Goal: Information Seeking & Learning: Learn about a topic

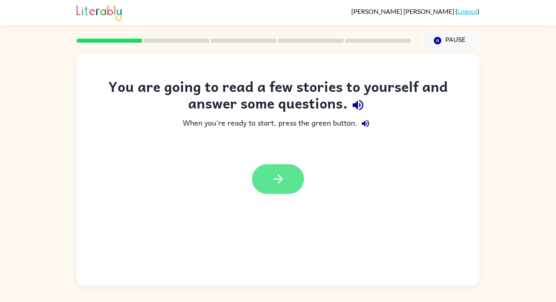
click at [275, 167] on button "button" at bounding box center [278, 179] width 52 height 30
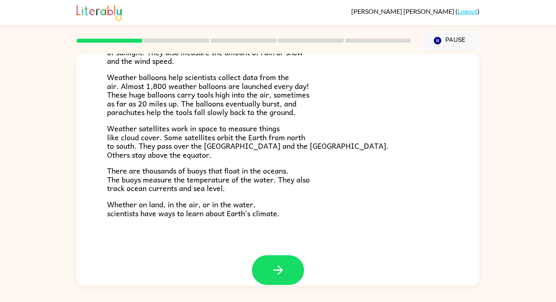
scroll to position [228, 0]
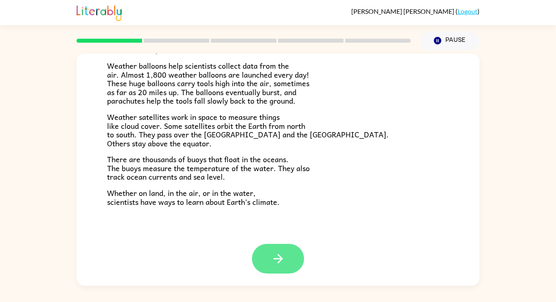
click at [287, 256] on button "button" at bounding box center [278, 259] width 52 height 30
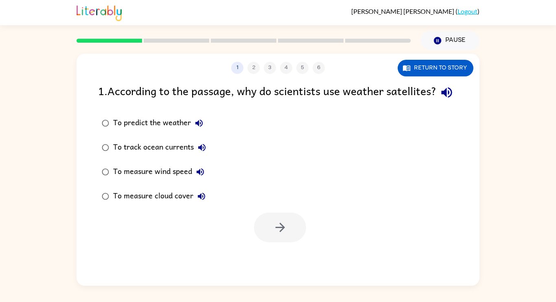
scroll to position [0, 0]
click at [197, 127] on icon "button" at bounding box center [198, 123] width 7 height 7
click at [440, 100] on icon "button" at bounding box center [447, 92] width 14 height 14
click at [269, 243] on button "button" at bounding box center [280, 228] width 52 height 30
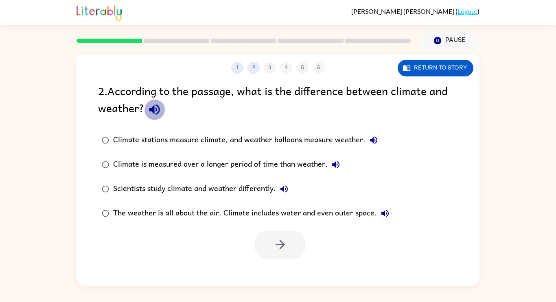
click at [158, 112] on icon "button" at bounding box center [154, 110] width 11 height 11
click at [240, 136] on div "Climate stations measure climate, and weather balloons measure weather." at bounding box center [247, 140] width 269 height 16
click at [266, 247] on button "button" at bounding box center [280, 245] width 52 height 30
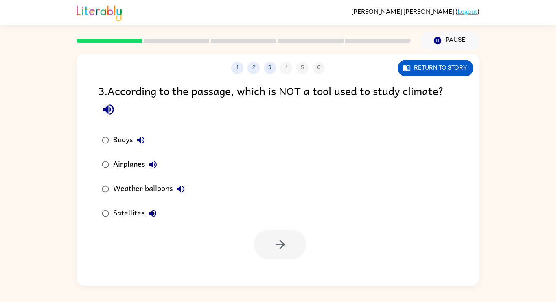
click at [131, 164] on div "Airplanes" at bounding box center [137, 165] width 48 height 16
click at [284, 246] on icon "button" at bounding box center [280, 245] width 14 height 14
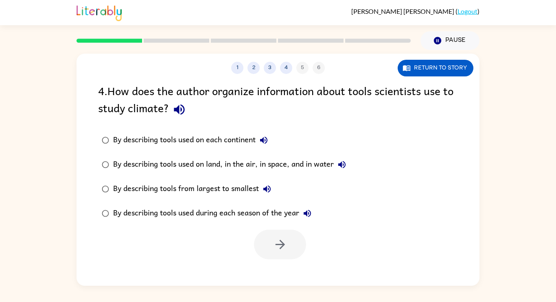
click at [214, 197] on div "By describing tools from largest to smallest" at bounding box center [194, 189] width 162 height 16
click at [216, 165] on div "By describing tools used on land, in the air, in space, and in water" at bounding box center [231, 165] width 237 height 16
click at [269, 258] on button "button" at bounding box center [280, 245] width 52 height 30
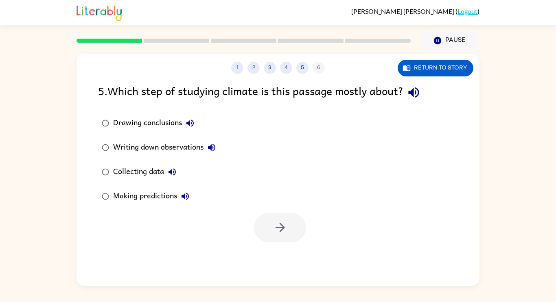
click at [145, 174] on div "Collecting data" at bounding box center [146, 172] width 67 height 16
click at [296, 228] on button "button" at bounding box center [280, 228] width 52 height 30
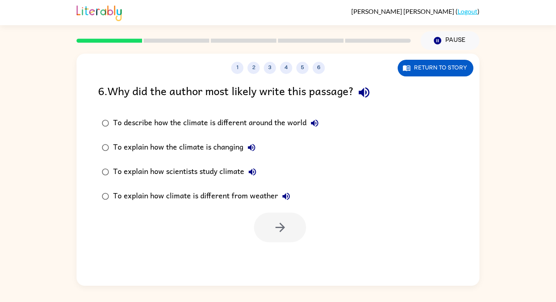
click at [135, 149] on div "To explain how the climate is changing" at bounding box center [186, 148] width 147 height 16
click at [285, 239] on button "button" at bounding box center [280, 228] width 52 height 30
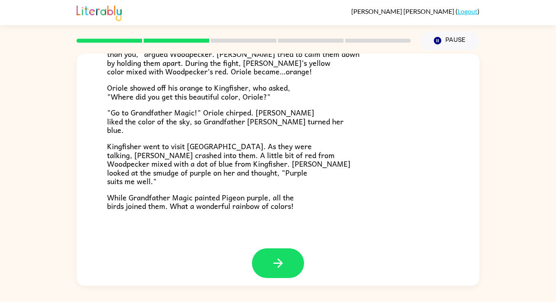
scroll to position [210, 0]
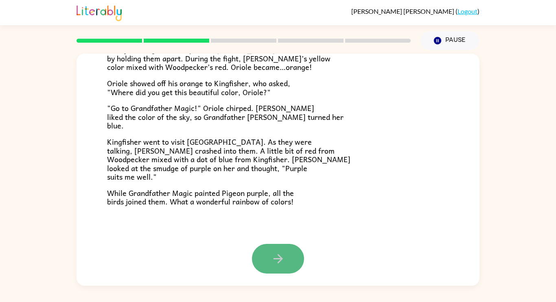
click at [264, 259] on button "button" at bounding box center [278, 259] width 52 height 30
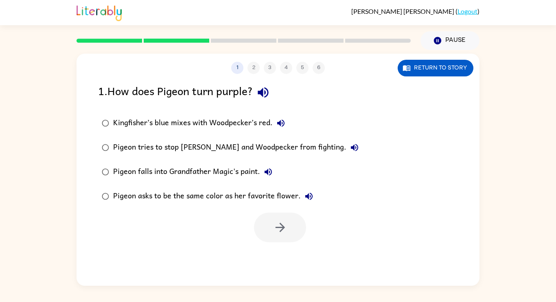
click at [113, 120] on div "Kingfisher’s blue mixes with Woodpecker’s red." at bounding box center [201, 123] width 176 height 16
click at [263, 230] on button "button" at bounding box center [280, 228] width 52 height 30
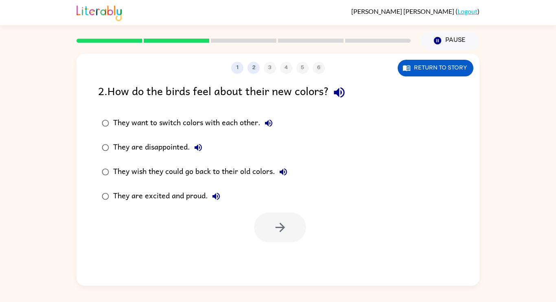
click at [133, 167] on div "They wish they could go back to their old colors." at bounding box center [202, 172] width 178 height 16
click at [254, 222] on div at bounding box center [280, 228] width 52 height 30
click at [263, 223] on button "button" at bounding box center [280, 228] width 52 height 30
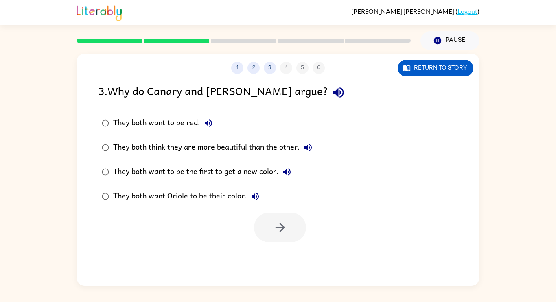
click at [201, 193] on div "They both want Oriole to be their color." at bounding box center [188, 196] width 150 height 16
click at [273, 226] on icon "button" at bounding box center [280, 228] width 14 height 14
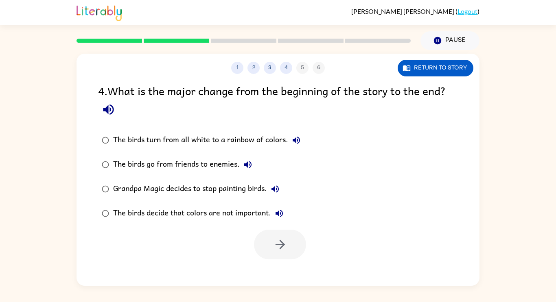
click at [164, 166] on div "The birds go from friends to enemies." at bounding box center [184, 165] width 143 height 16
click at [254, 234] on div at bounding box center [280, 245] width 52 height 30
click at [281, 259] on button "button" at bounding box center [280, 245] width 52 height 30
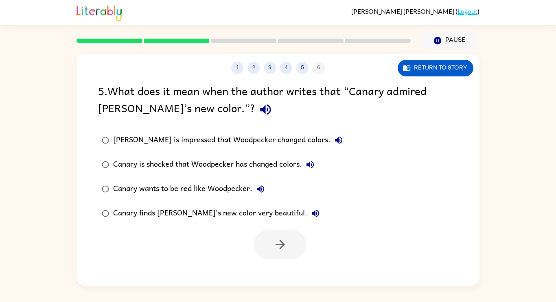
click at [160, 189] on div "Canary wants to be red like Woodpecker." at bounding box center [191, 189] width 156 height 16
click at [259, 239] on button "button" at bounding box center [280, 245] width 52 height 30
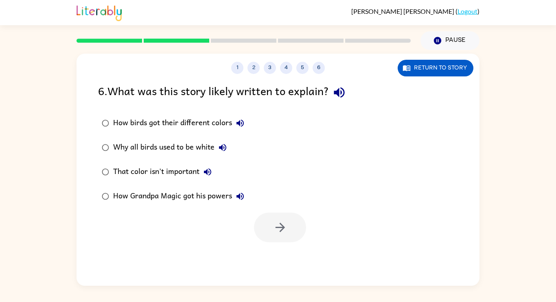
click at [151, 125] on div "How birds got their different colors" at bounding box center [180, 123] width 135 height 16
click at [263, 224] on button "button" at bounding box center [280, 228] width 52 height 30
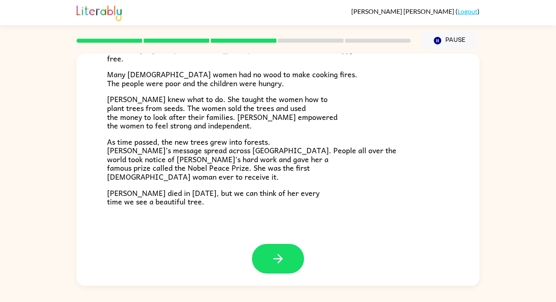
scroll to position [229, 0]
click at [297, 264] on button "button" at bounding box center [278, 259] width 52 height 30
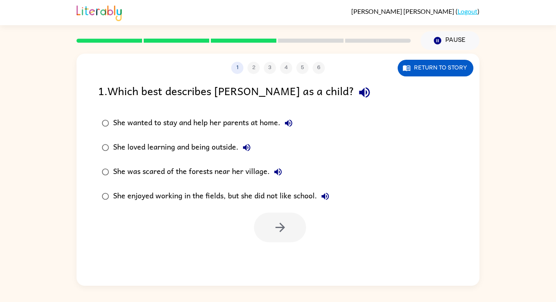
scroll to position [0, 0]
click at [195, 123] on div "She wanted to stay and help her parents at home." at bounding box center [205, 123] width 184 height 16
click at [265, 226] on button "button" at bounding box center [280, 228] width 52 height 30
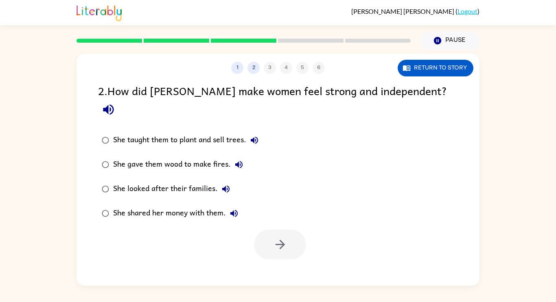
click at [169, 181] on div "She looked after their families." at bounding box center [173, 189] width 121 height 16
click at [287, 230] on button "button" at bounding box center [280, 245] width 52 height 30
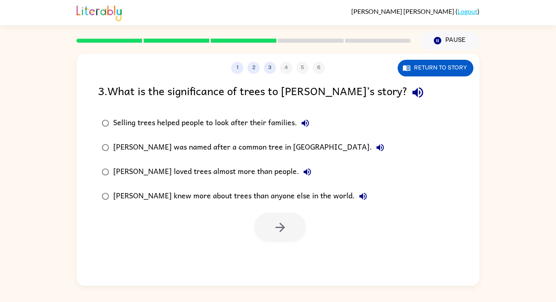
click at [209, 158] on label "[PERSON_NAME] was named after a common tree in [GEOGRAPHIC_DATA]." at bounding box center [243, 148] width 299 height 24
click at [222, 146] on div "[PERSON_NAME] was named after a common tree in [GEOGRAPHIC_DATA]." at bounding box center [250, 148] width 275 height 16
click at [265, 250] on div "1 2 3 4 5 6 Return to story 3 . What is the significance of trees to [PERSON_NA…" at bounding box center [278, 170] width 403 height 232
click at [285, 239] on button "button" at bounding box center [280, 228] width 52 height 30
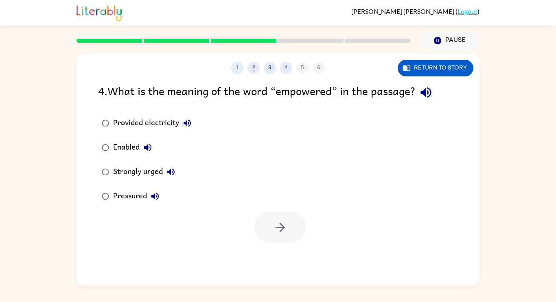
click at [125, 188] on label "Pressured" at bounding box center [147, 196] width 106 height 24
click at [141, 186] on label "Pressured" at bounding box center [147, 196] width 106 height 24
click at [274, 217] on button "button" at bounding box center [280, 228] width 52 height 30
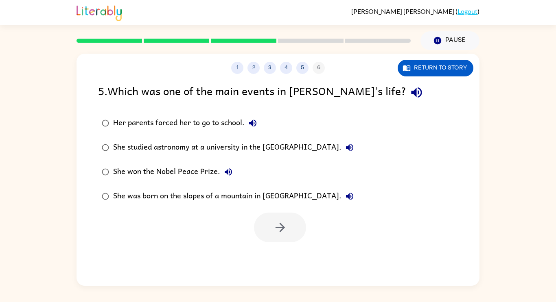
click at [141, 229] on div at bounding box center [278, 226] width 403 height 34
click at [221, 151] on div "She studied astronomy at a university in the [GEOGRAPHIC_DATA]." at bounding box center [235, 148] width 245 height 16
click at [265, 228] on button "button" at bounding box center [280, 228] width 52 height 30
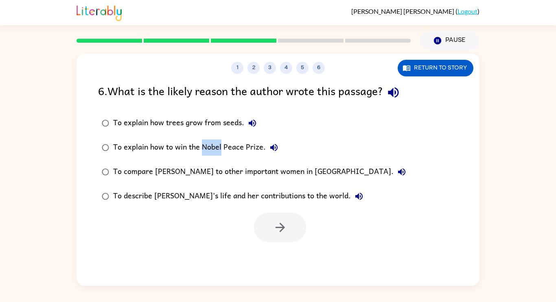
click at [142, 146] on div "To explain how to win the Nobel Peace Prize." at bounding box center [197, 148] width 169 height 16
click at [276, 224] on icon "button" at bounding box center [280, 228] width 14 height 14
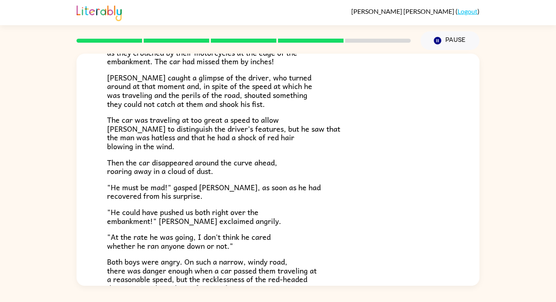
scroll to position [226, 0]
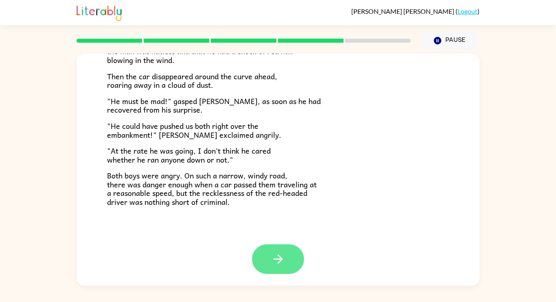
click at [290, 251] on button "button" at bounding box center [278, 260] width 52 height 30
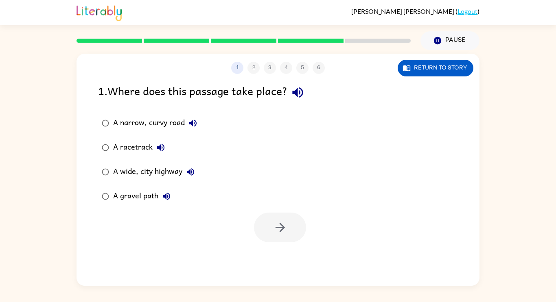
click at [166, 131] on div "A narrow, curvy road" at bounding box center [157, 123] width 88 height 16
click at [269, 238] on button "button" at bounding box center [280, 228] width 52 height 30
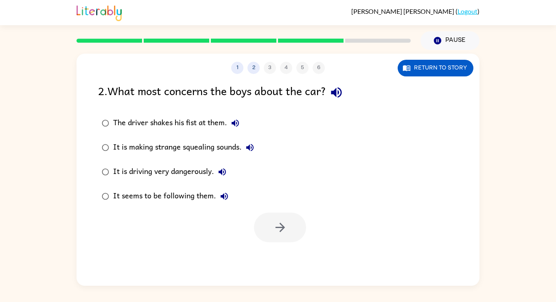
click at [170, 161] on label "It is driving very dangerously." at bounding box center [178, 172] width 169 height 24
click at [302, 217] on div at bounding box center [280, 228] width 52 height 30
click at [278, 221] on icon "button" at bounding box center [280, 228] width 14 height 14
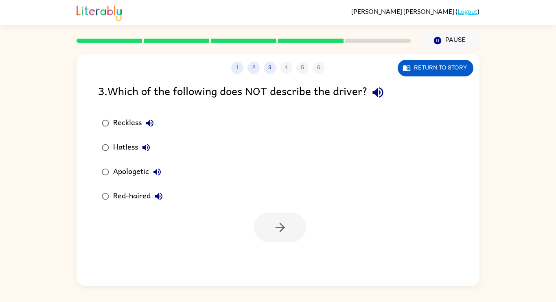
click at [170, 140] on label "Hatless" at bounding box center [132, 148] width 77 height 24
click at [291, 226] on button "button" at bounding box center [280, 228] width 52 height 30
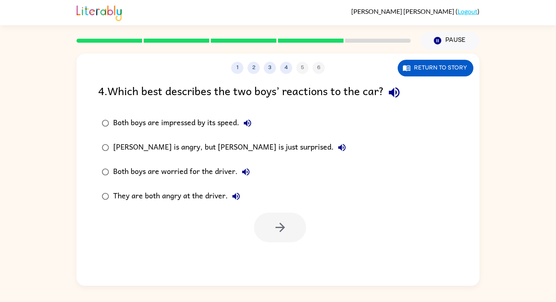
click at [136, 187] on label "They are both angry at the driver." at bounding box center [224, 196] width 261 height 24
click at [291, 215] on button "button" at bounding box center [280, 228] width 52 height 30
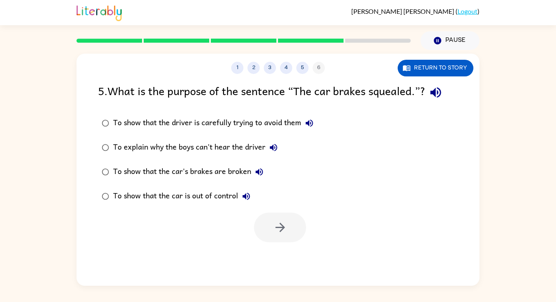
click at [166, 167] on div "To show that the car's brakes are broken" at bounding box center [190, 172] width 154 height 16
click at [278, 217] on button "button" at bounding box center [280, 228] width 52 height 30
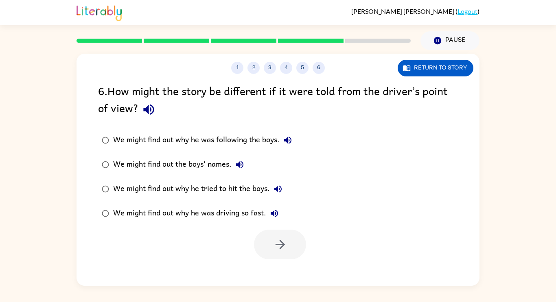
click at [189, 207] on div "We might find out why he was driving so fast." at bounding box center [197, 214] width 169 height 16
click at [273, 250] on icon "button" at bounding box center [280, 245] width 14 height 14
